Goal: Task Accomplishment & Management: Complete application form

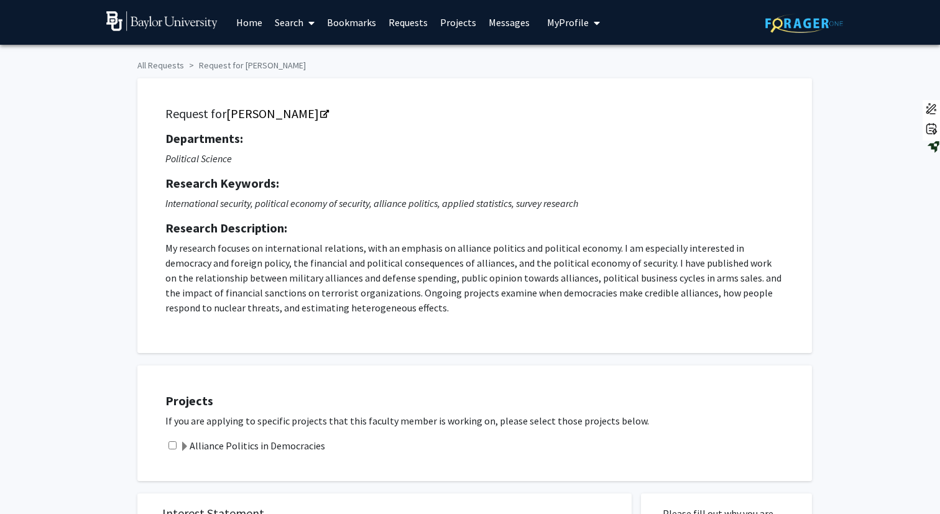
click at [567, 30] on button "My Profile" at bounding box center [573, 22] width 60 height 45
click at [567, 52] on img at bounding box center [568, 63] width 25 height 25
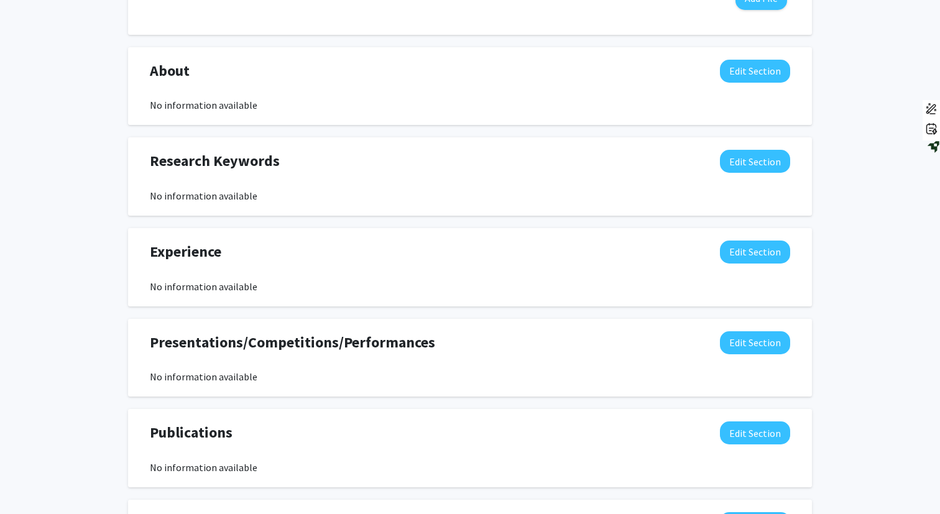
scroll to position [515, 0]
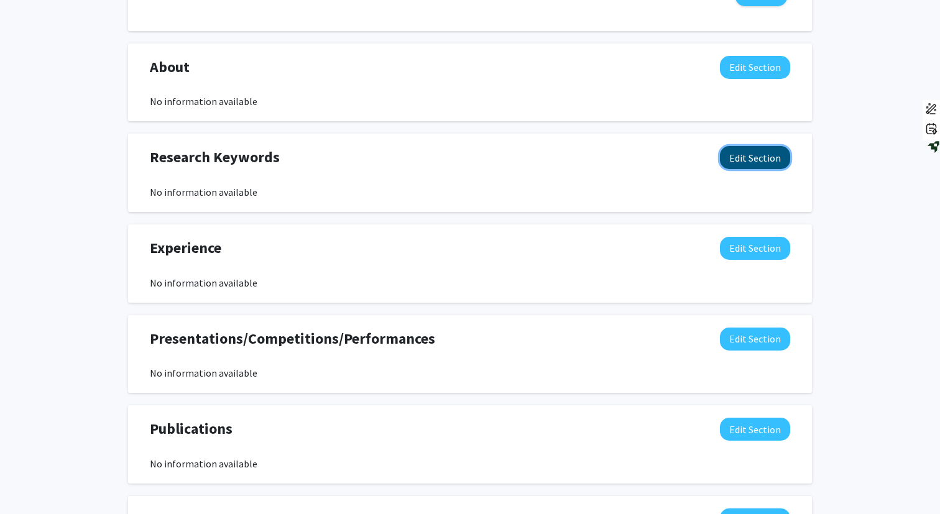
click at [734, 161] on button "Edit Section" at bounding box center [755, 157] width 70 height 23
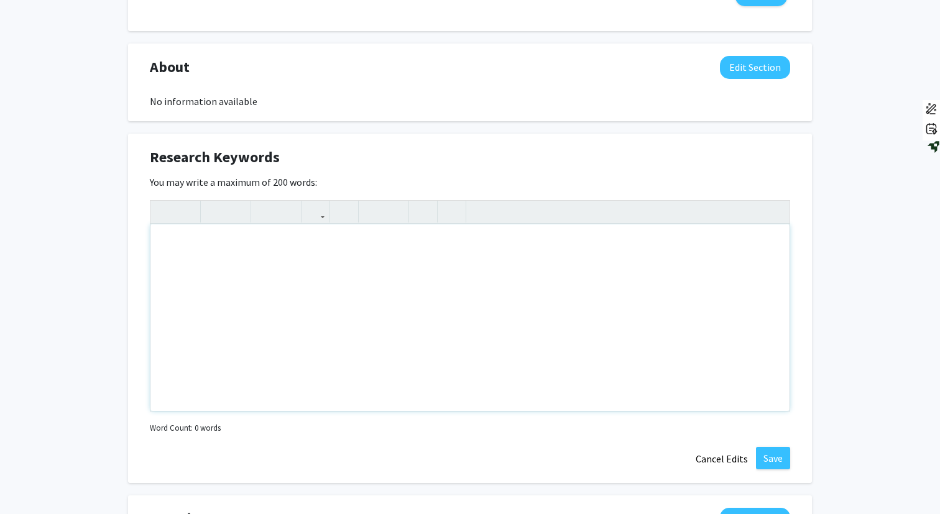
click at [300, 269] on div "Note to users with screen readers: Please deactivate our accessibility plugin f…" at bounding box center [469, 317] width 639 height 187
type textarea "P"
click at [375, 213] on icon "button" at bounding box center [372, 211] width 11 height 21
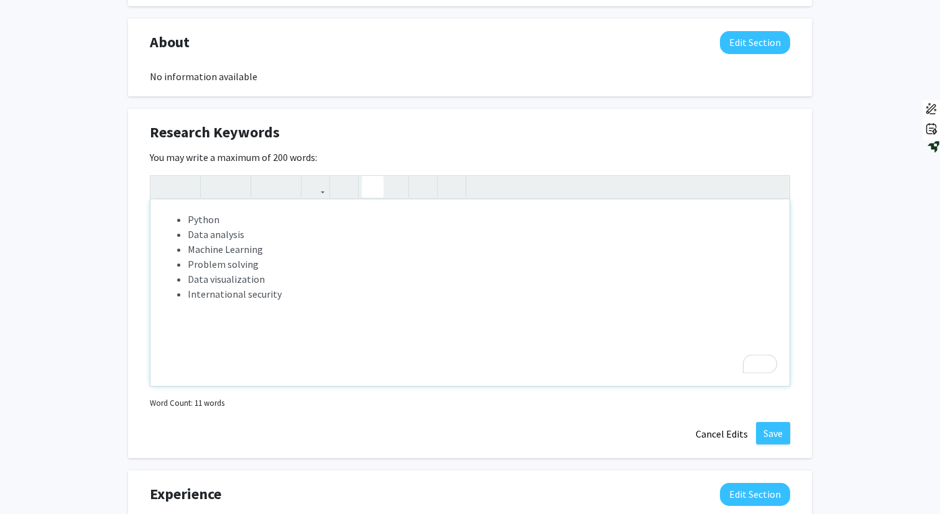
scroll to position [541, 0]
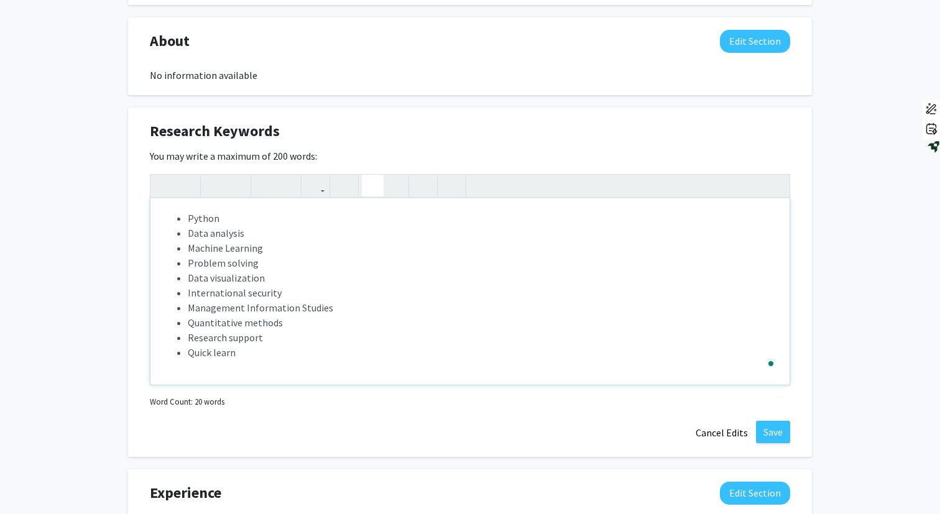
type textarea "<ul><li>Python</li><li>Data analysis</li><li>Machine Learning</li><li>Problem s…"
click at [783, 440] on button "Save" at bounding box center [773, 432] width 34 height 22
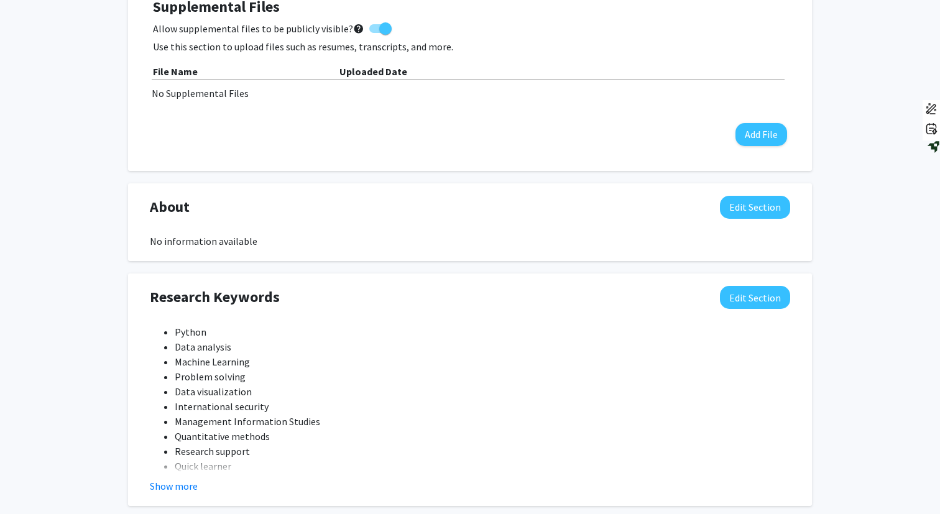
scroll to position [346, 0]
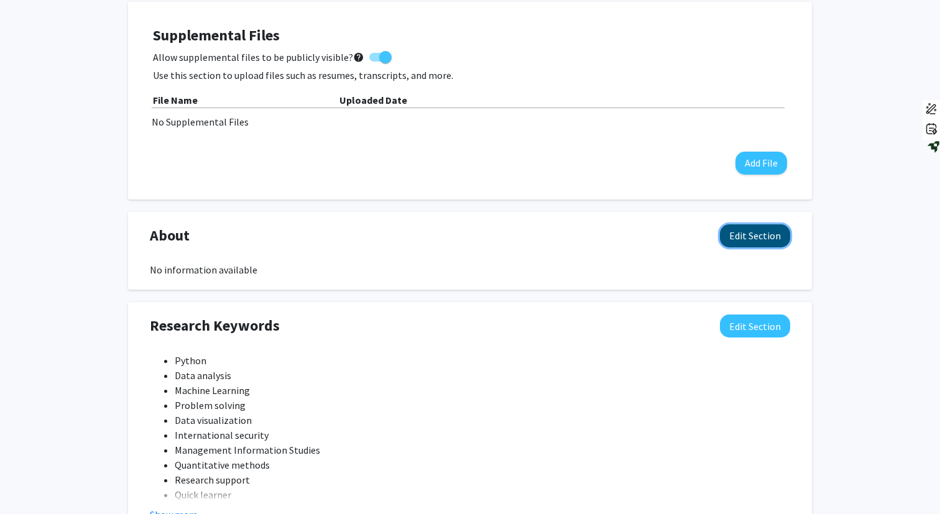
click at [765, 242] on button "Edit Section" at bounding box center [755, 235] width 70 height 23
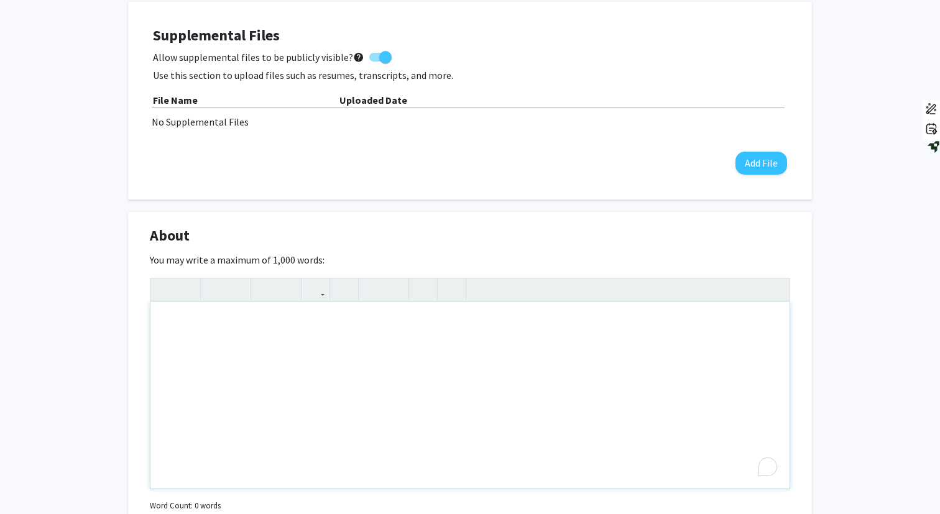
click at [234, 340] on div "To enrich screen reader interactions, please activate Accessibility in Grammarl…" at bounding box center [469, 395] width 639 height 187
paste div "To enrich screen reader interactions, please activate Accessibility in Grammarl…"
type textarea "<p>Business undergraduate at Baylor University pursuing a double major in Manag…"
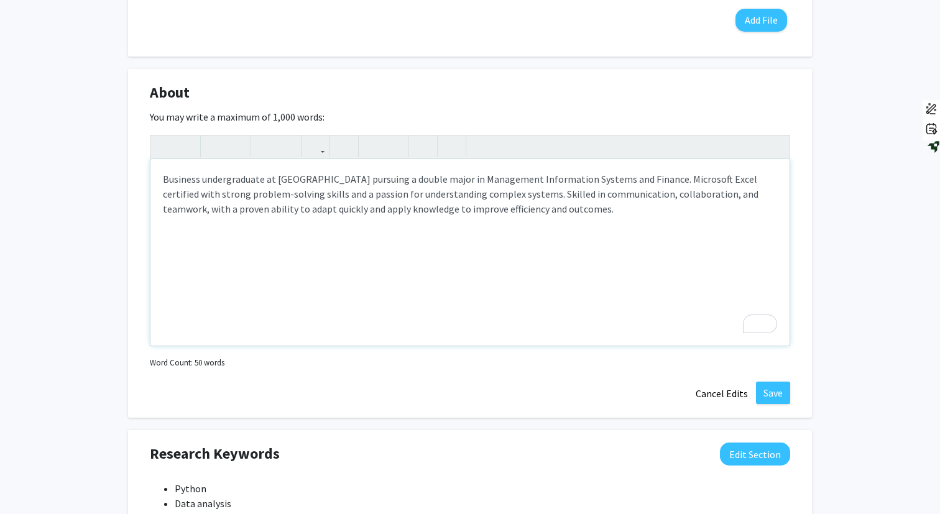
scroll to position [498, 0]
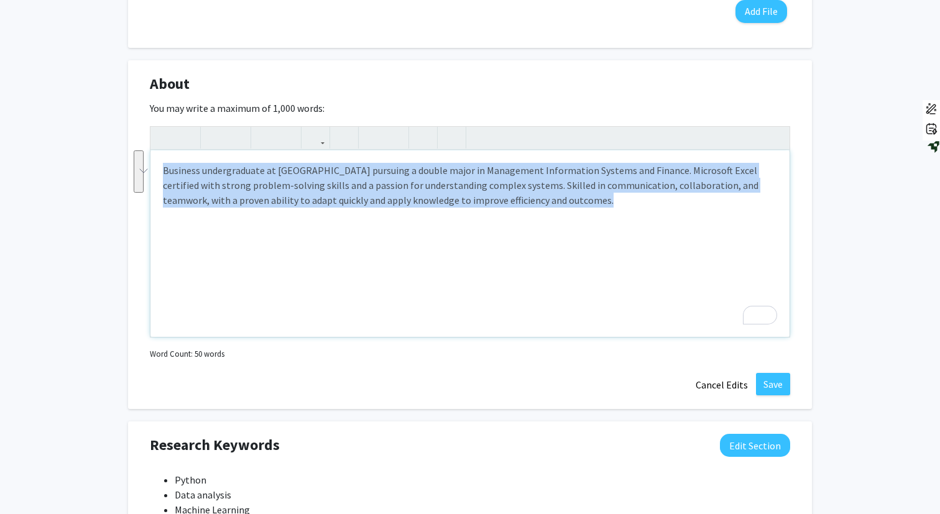
drag, startPoint x: 164, startPoint y: 170, endPoint x: 543, endPoint y: 232, distance: 384.8
click at [543, 232] on div "Business undergraduate at Baylor University pursuing a double major in Manageme…" at bounding box center [469, 243] width 639 height 187
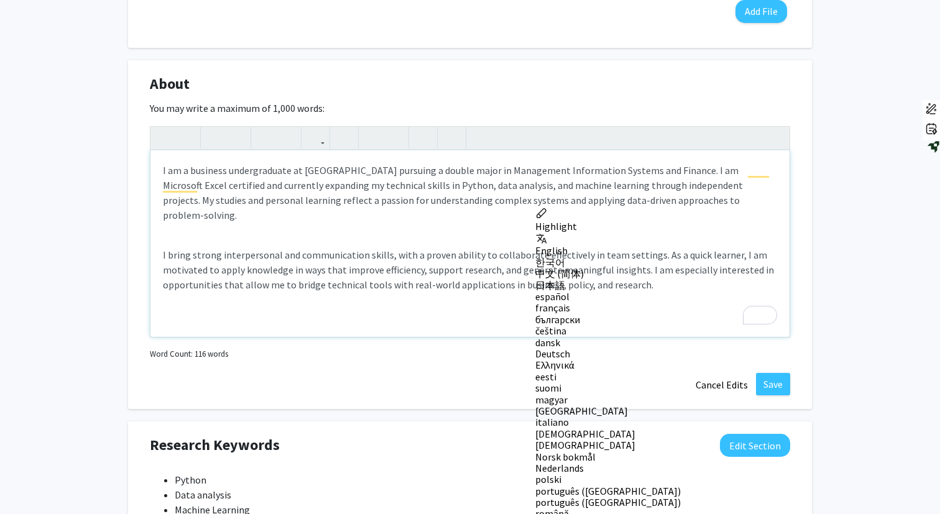
click at [168, 226] on div "I am a business undergraduate at Baylor University pursuing a double major in M…" at bounding box center [469, 243] width 639 height 187
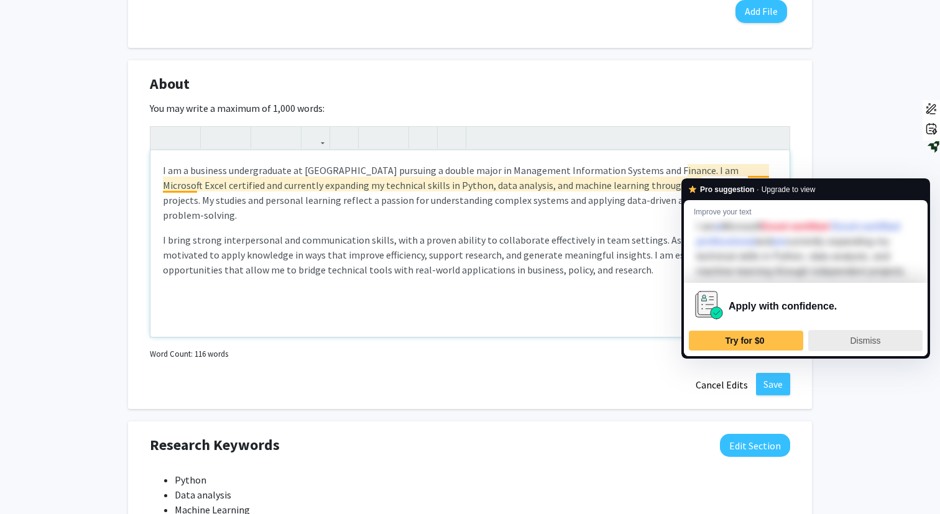
click at [854, 346] on span "Dismiss" at bounding box center [865, 341] width 30 height 10
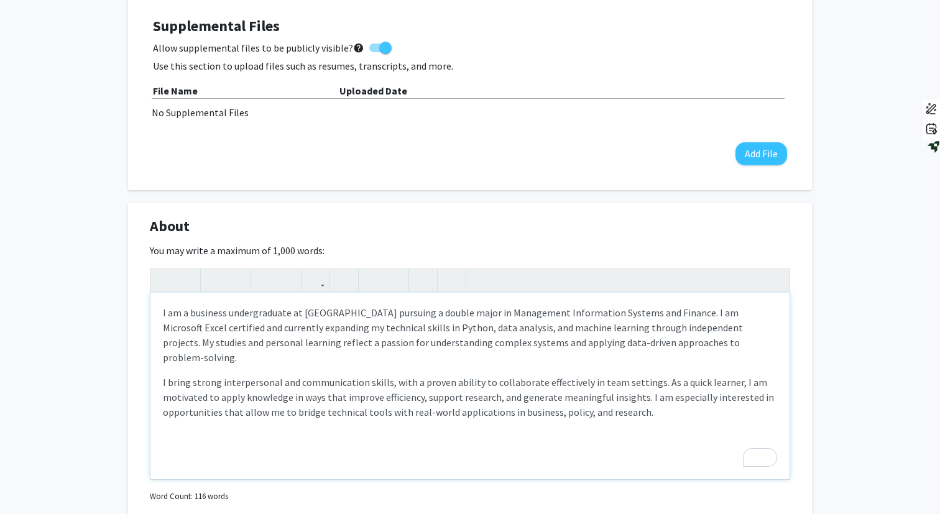
scroll to position [399, 0]
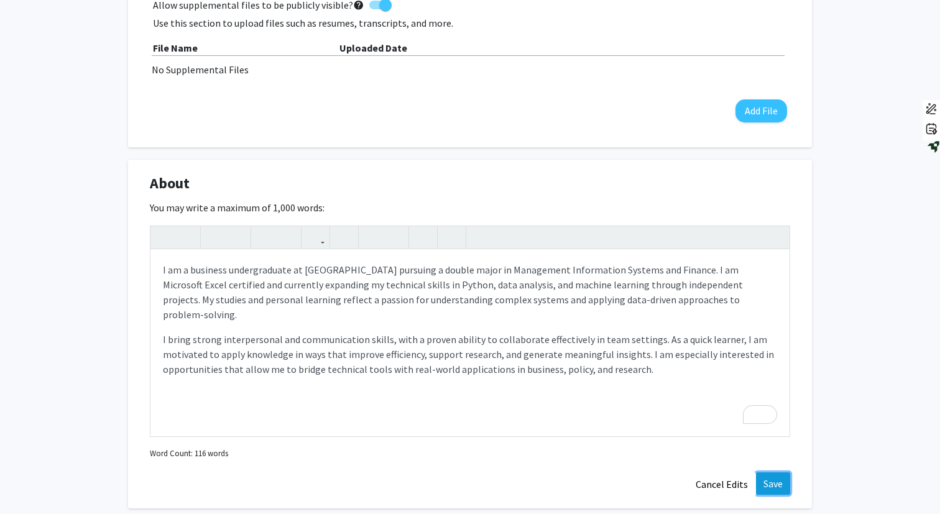
click at [770, 479] on button "Save" at bounding box center [773, 483] width 34 height 22
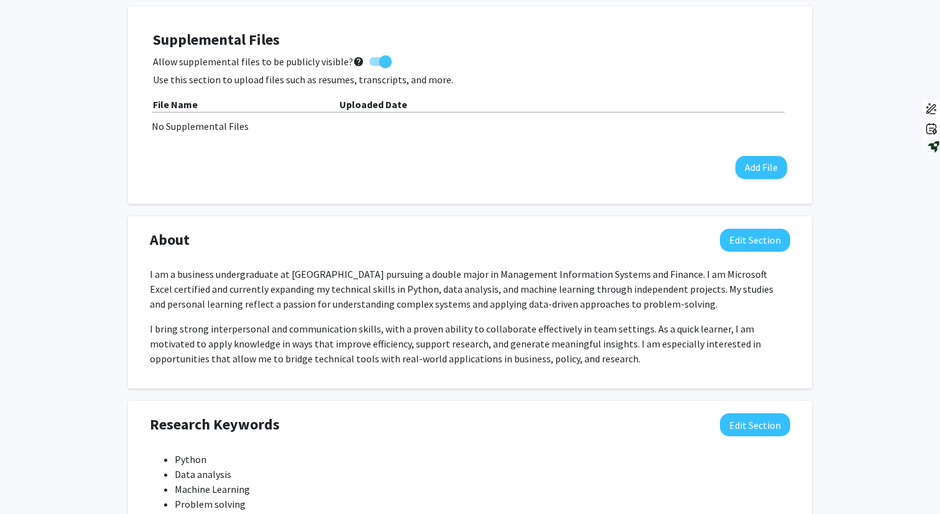
scroll to position [385, 0]
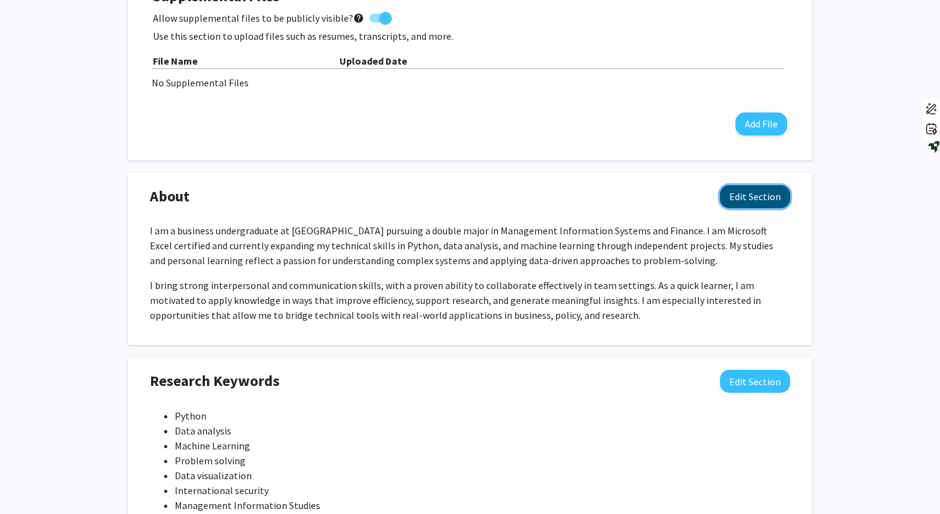
click at [746, 205] on button "Edit Section" at bounding box center [755, 196] width 70 height 23
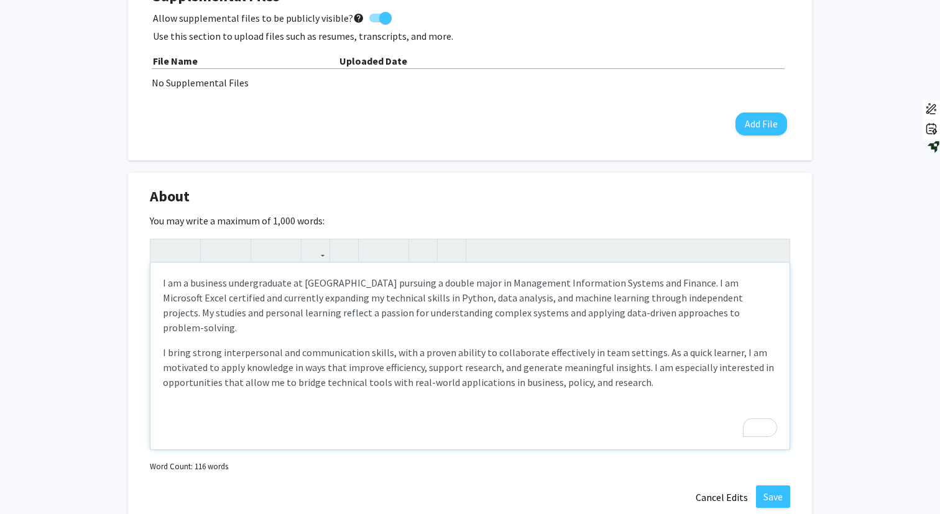
click at [196, 298] on p "I am a business undergraduate at Baylor University pursuing a double major in M…" at bounding box center [470, 305] width 614 height 60
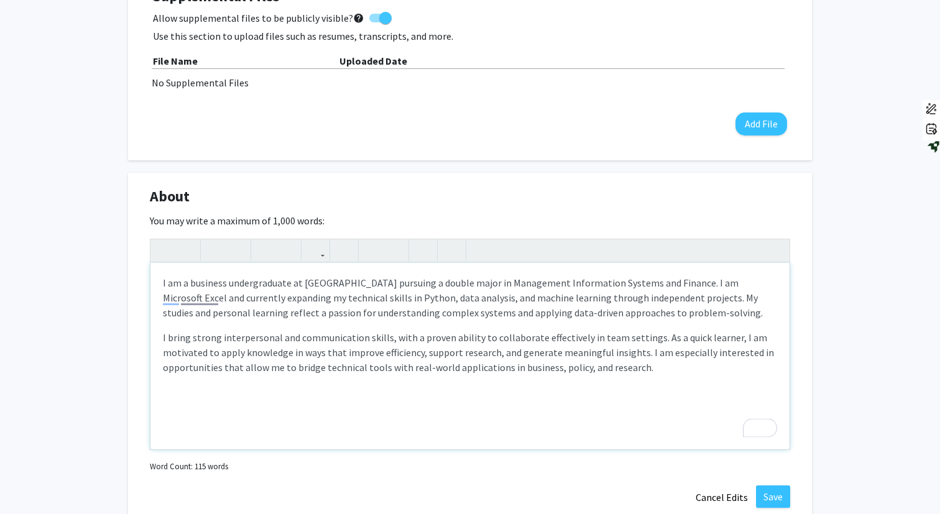
click at [708, 282] on p "I am a business undergraduate at Baylor University pursuing a double major in M…" at bounding box center [470, 297] width 614 height 45
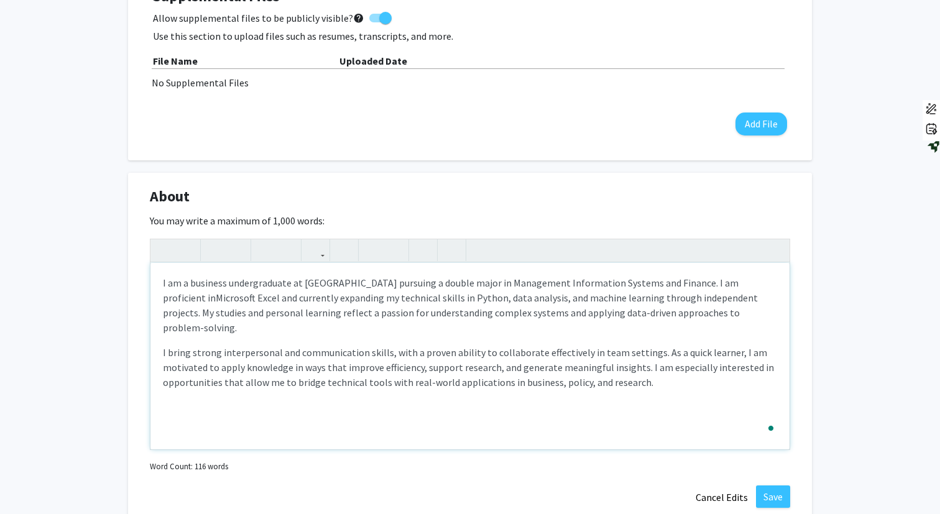
type textarea "<p>I am a business undergraduate at Baylor University pursuing a double major i…"
click at [739, 314] on p "I am a business undergraduate at Baylor University pursuing a double major in M…" at bounding box center [470, 305] width 614 height 60
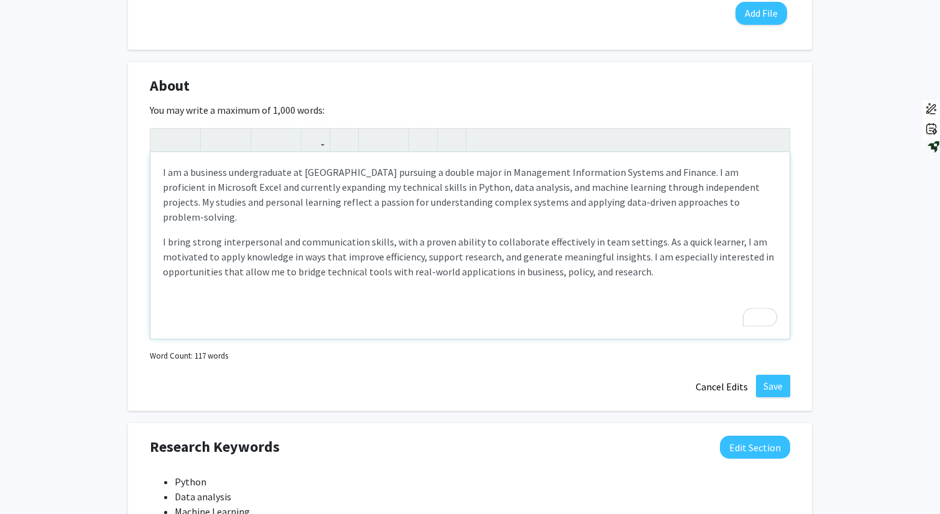
scroll to position [502, 0]
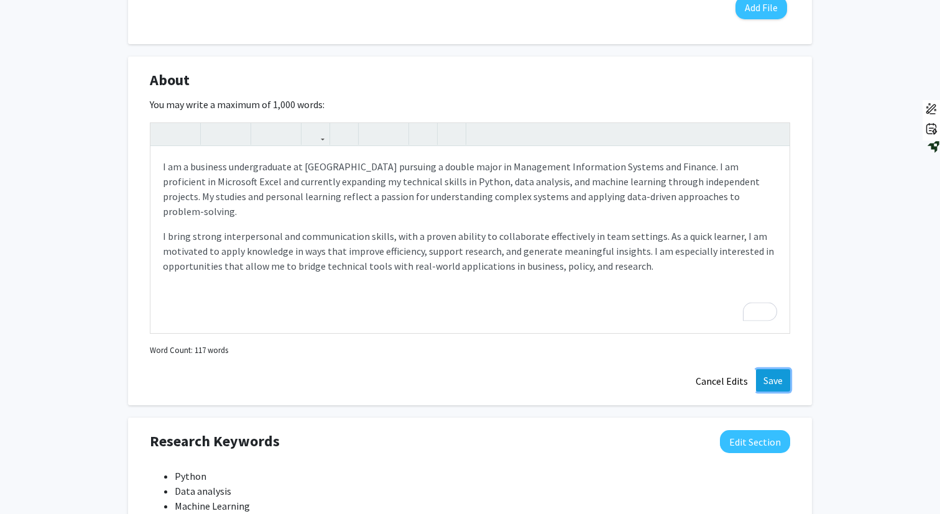
click at [776, 376] on button "Save" at bounding box center [773, 380] width 34 height 22
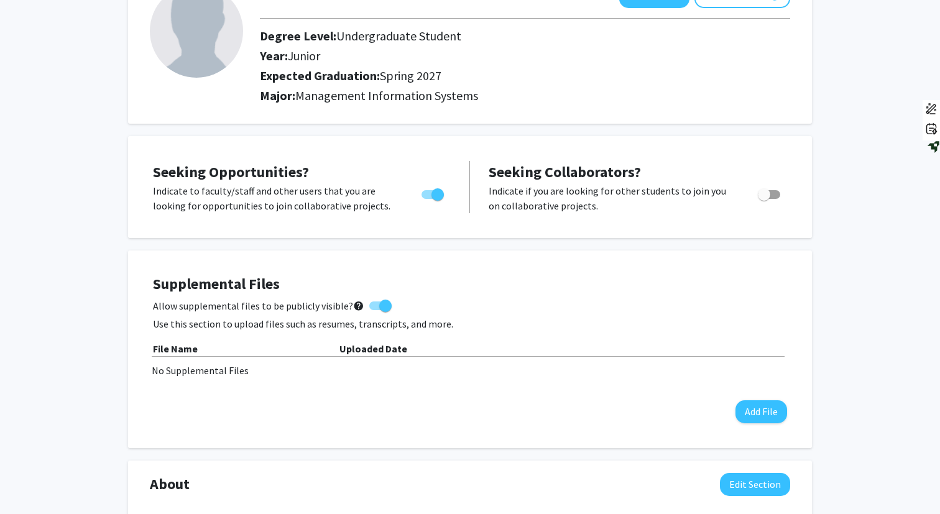
scroll to position [0, 0]
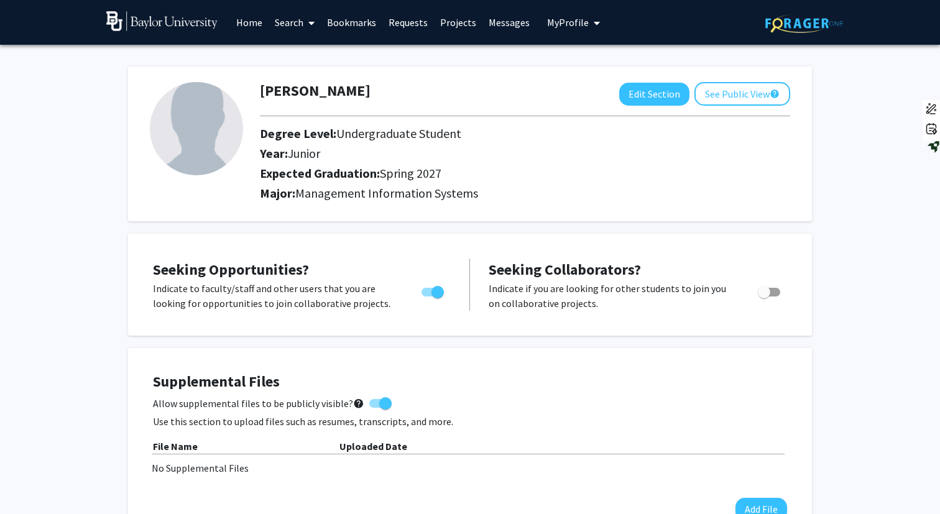
click at [294, 27] on link "Search" at bounding box center [295, 23] width 52 height 44
click at [298, 46] on span "Faculty/Staff" at bounding box center [314, 57] width 91 height 25
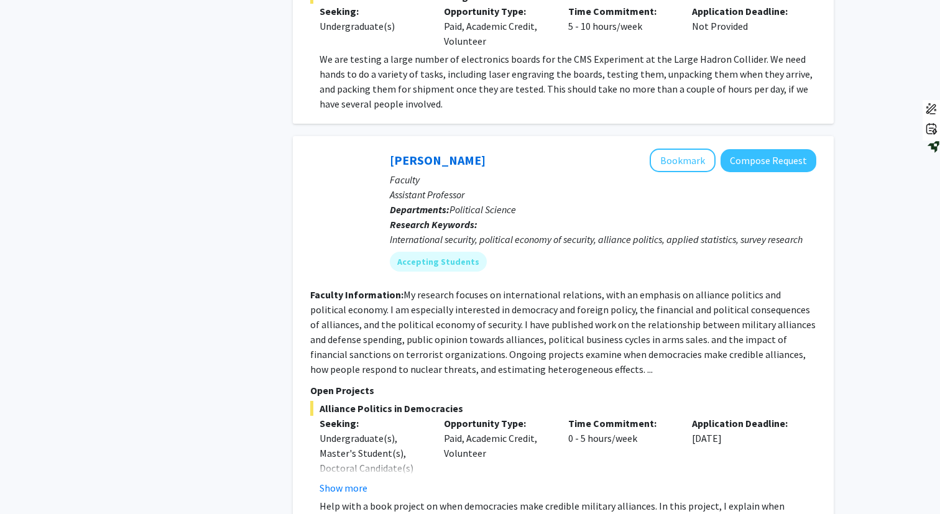
scroll to position [2440, 0]
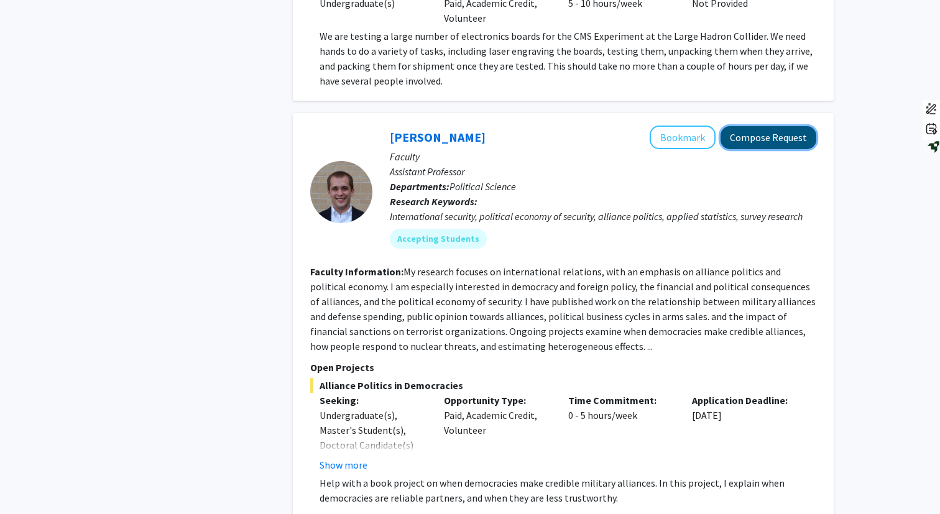
click at [750, 126] on button "Compose Request" at bounding box center [769, 137] width 96 height 23
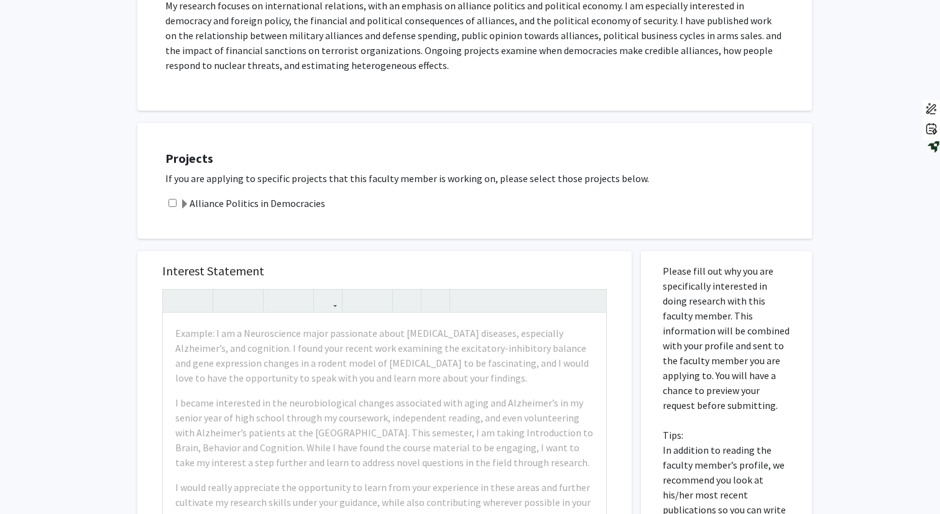
scroll to position [266, 0]
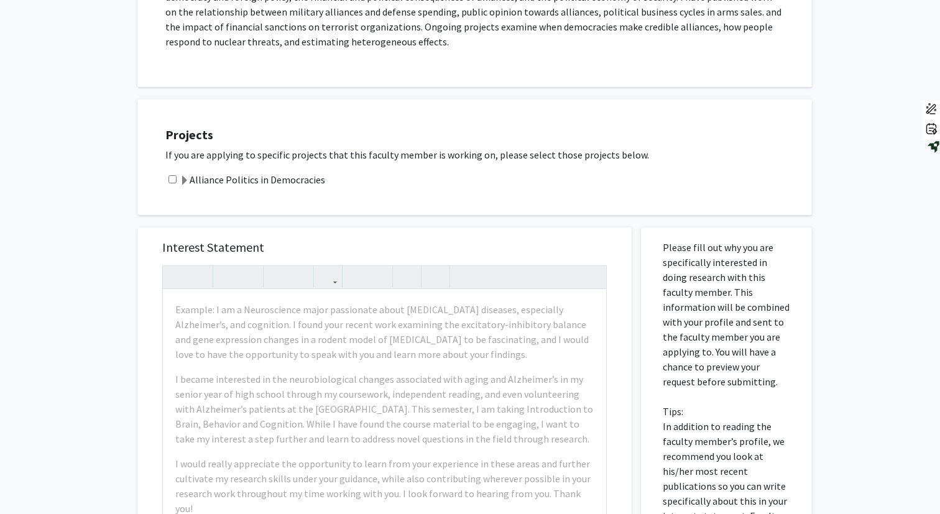
click at [190, 181] on label "Alliance Politics in Democracies" at bounding box center [252, 179] width 145 height 15
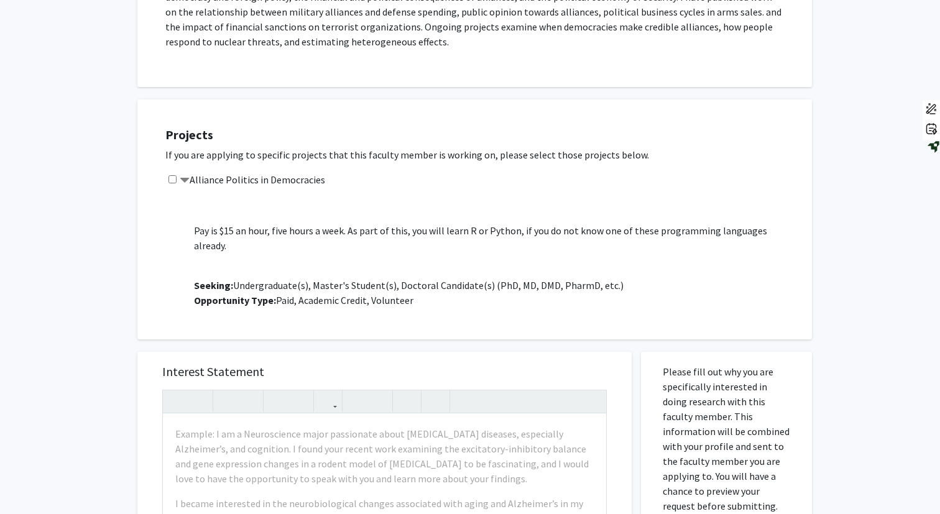
scroll to position [94, 0]
click at [177, 184] on div "Alliance Politics in Democracies Project Description: Help with a book project …" at bounding box center [482, 241] width 634 height 139
click at [172, 180] on input "checkbox" at bounding box center [172, 179] width 8 height 8
checkbox input "true"
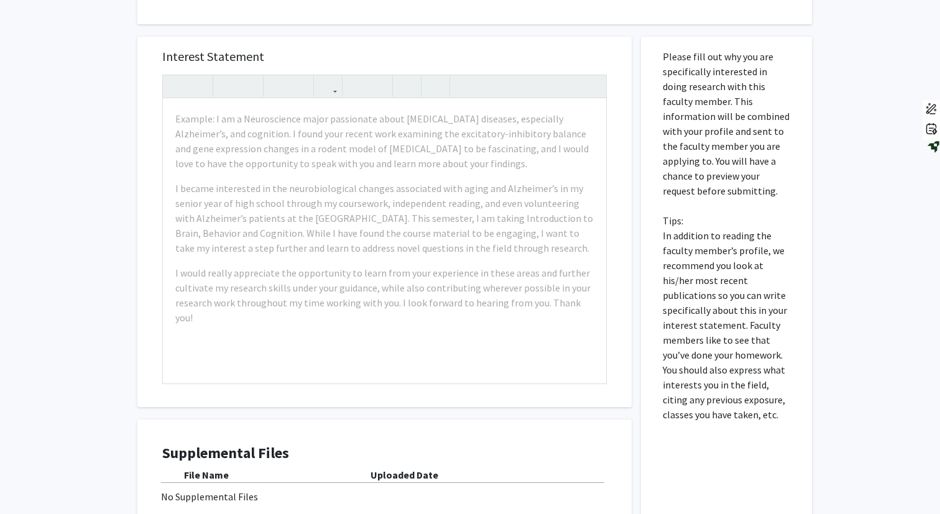
scroll to position [574, 0]
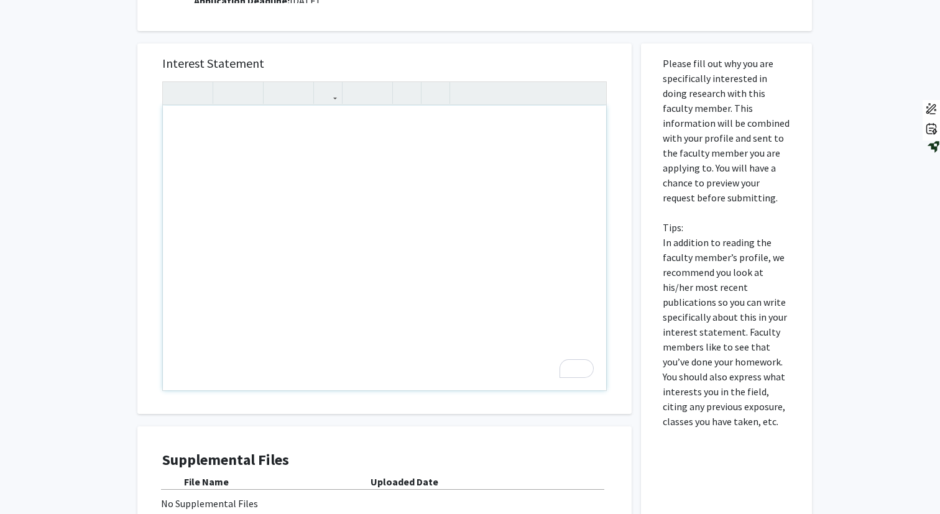
click at [200, 119] on div "To enrich screen reader interactions, please activate Accessibility in Grammarl…" at bounding box center [384, 248] width 443 height 285
paste div "To enrich screen reader interactions, please activate Accessibility in Grammarl…"
type textarea "<p>I am excited to apply for the Alliance Politics in Democracies research proj…"
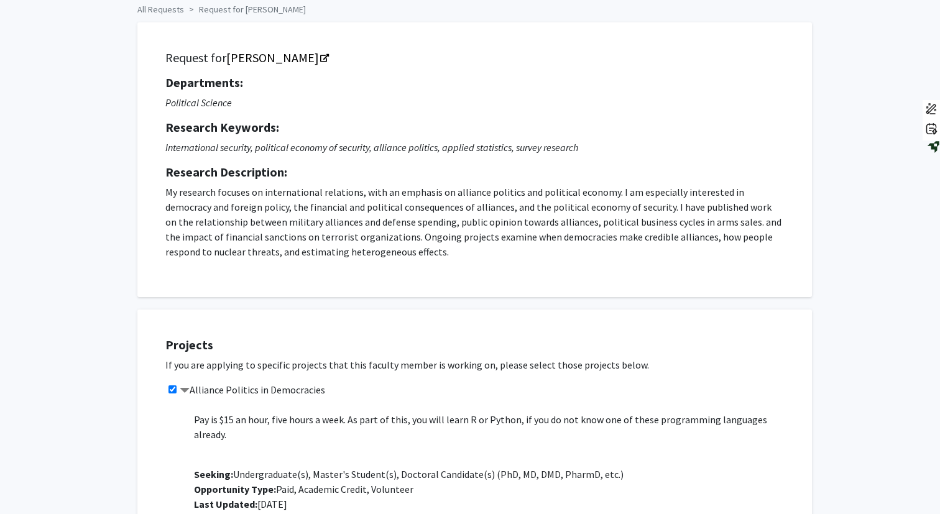
scroll to position [0, 0]
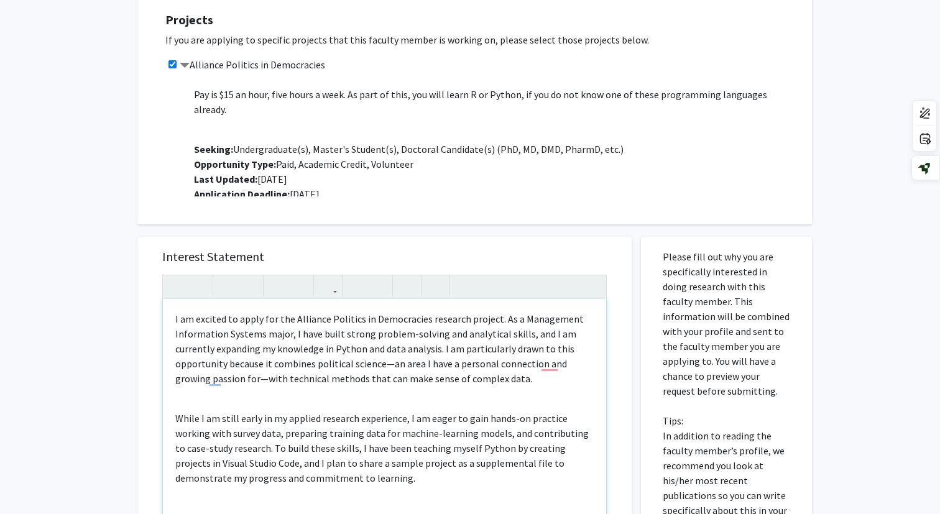
scroll to position [380, 0]
